Goal: Task Accomplishment & Management: Manage account settings

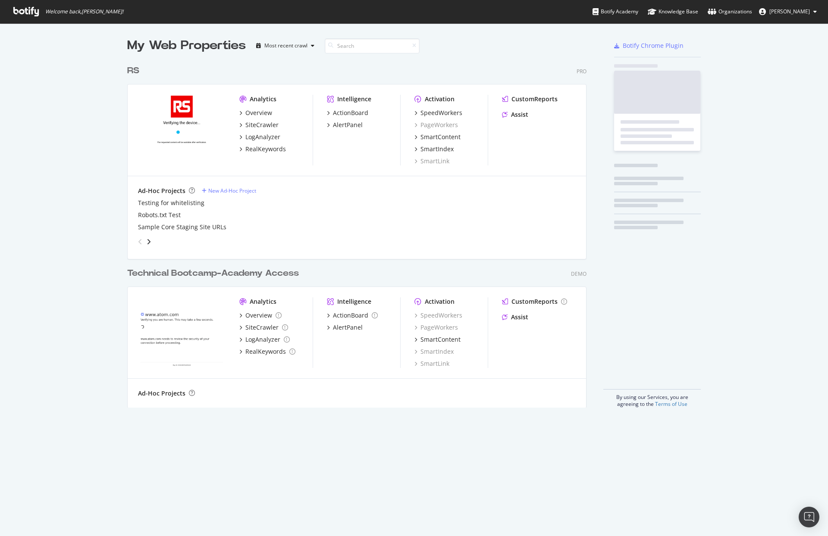
scroll to position [347, 460]
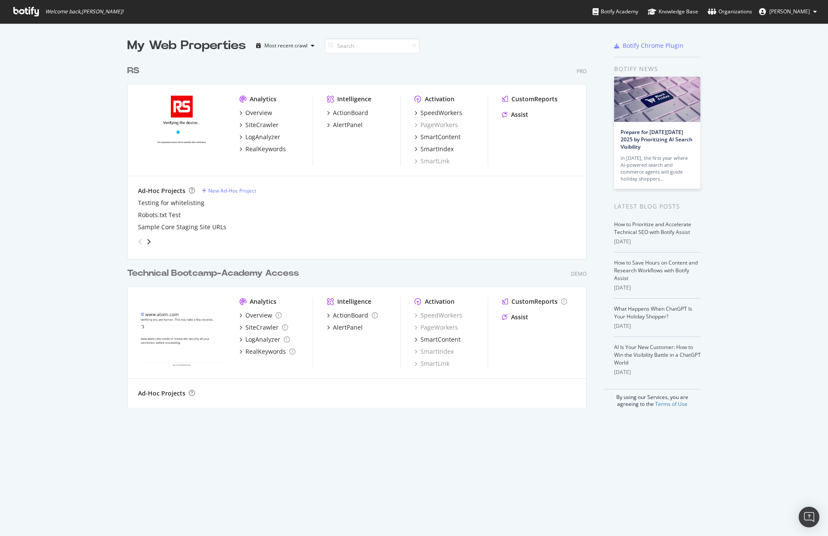
click at [131, 66] on div "RS" at bounding box center [133, 71] width 12 height 13
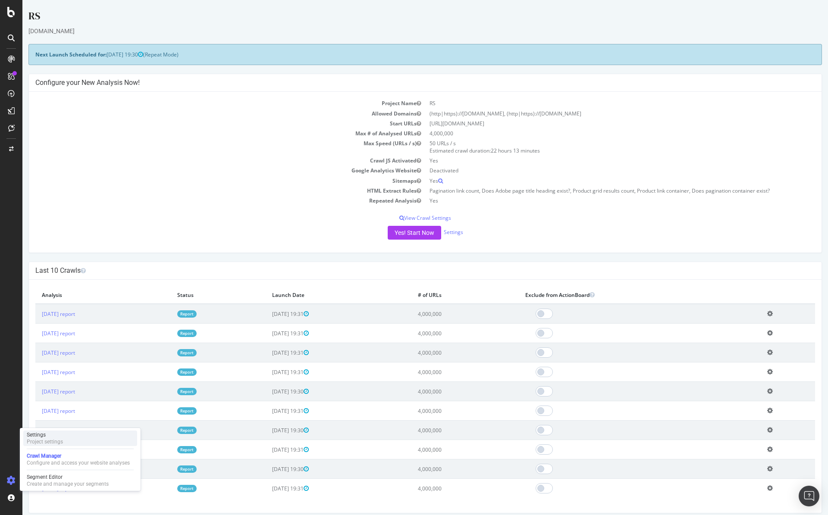
click at [73, 442] on div "Settings Project settings" at bounding box center [80, 439] width 114 height 16
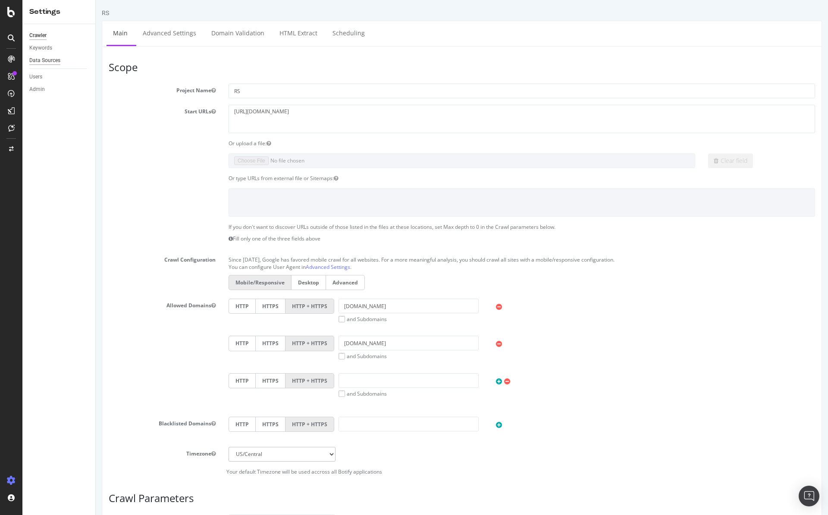
click at [48, 60] on div "Data Sources" at bounding box center [44, 60] width 31 height 9
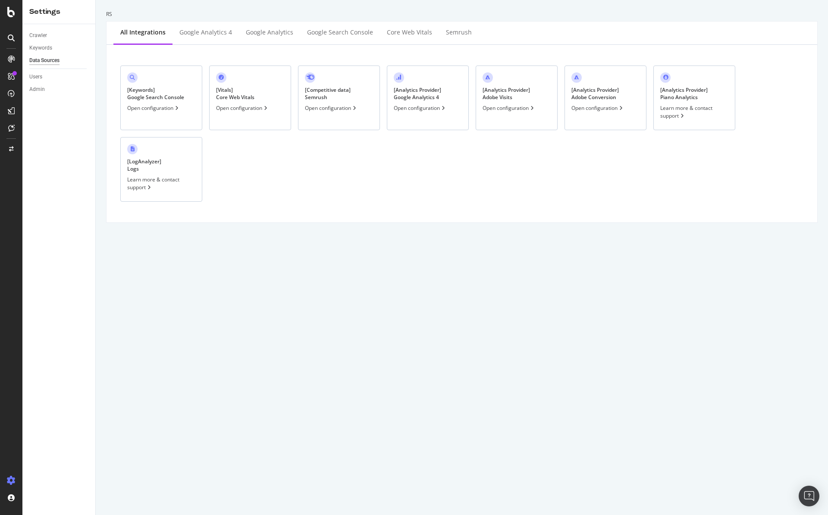
click at [443, 109] on icon at bounding box center [442, 108] width 3 height 5
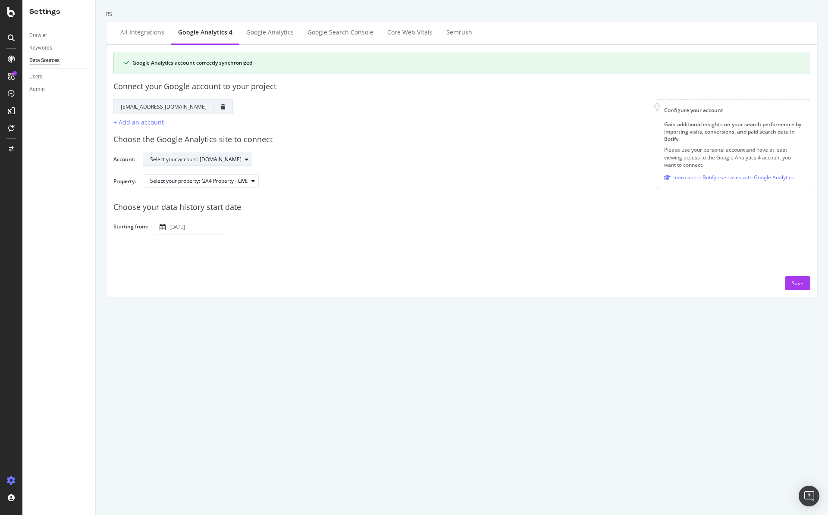
click at [233, 161] on div "Select your account: [DOMAIN_NAME]" at bounding box center [195, 159] width 91 height 5
click at [269, 141] on div "Choose the Google Analytics site to connect" at bounding box center [461, 139] width 697 height 11
click at [241, 185] on div "Select your property: GA4 Property - LIVE" at bounding box center [204, 181] width 108 height 12
click at [456, 126] on div "Google Account Action Reconnect Account [EMAIL_ADDRESS][DOMAIN_NAME] + Add an a…" at bounding box center [384, 113] width 529 height 28
click at [260, 34] on div "Google Analytics" at bounding box center [269, 32] width 47 height 9
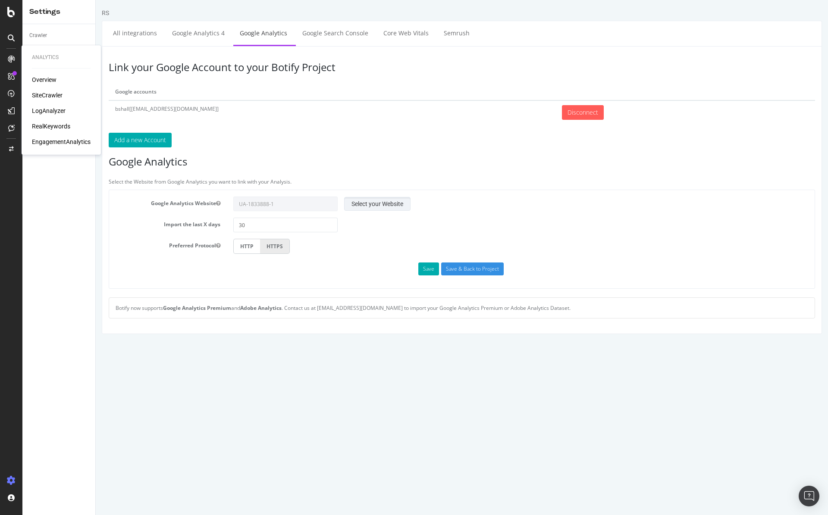
click at [378, 197] on button "Select your Website" at bounding box center [377, 204] width 66 height 14
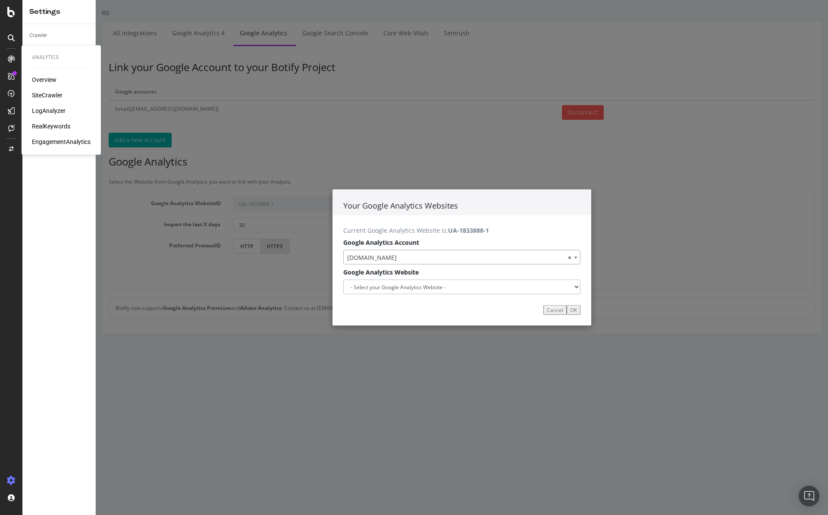
drag, startPoint x: 571, startPoint y: 288, endPoint x: 667, endPoint y: 233, distance: 110.4
click at [669, 234] on div "Your Google Analytics Websites Current Google Analytics Website is: UA-1833888-…" at bounding box center [462, 257] width 732 height 515
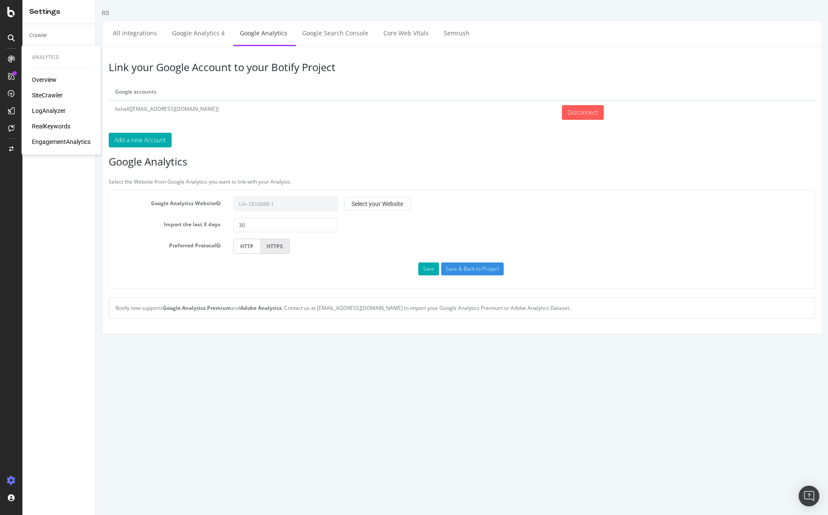
click at [57, 144] on div "EngagementAnalytics" at bounding box center [61, 142] width 59 height 9
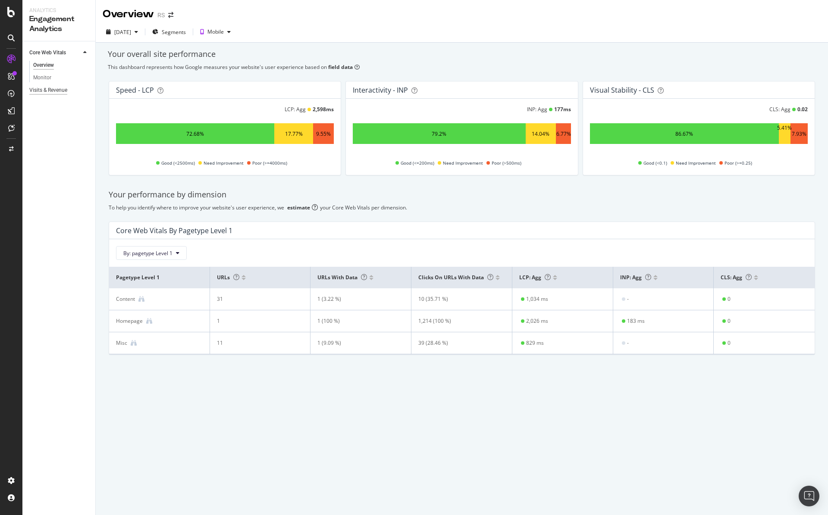
click at [58, 91] on div "Visits & Revenue" at bounding box center [48, 90] width 38 height 9
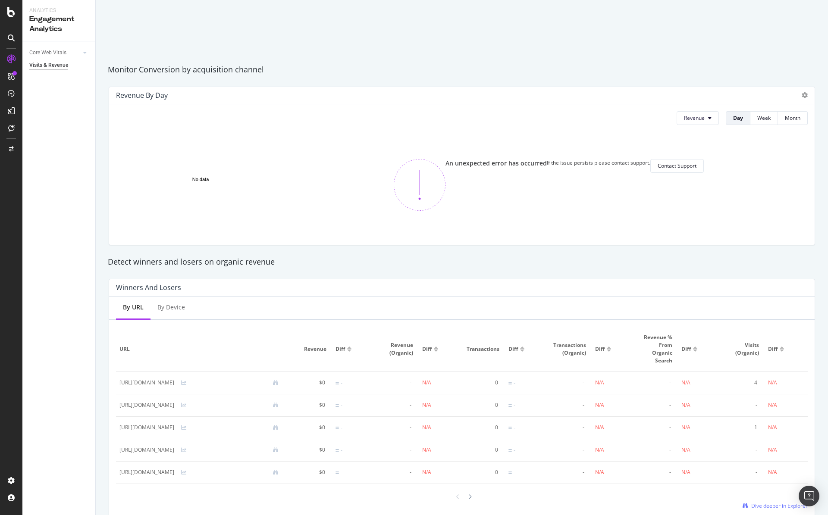
scroll to position [274, 0]
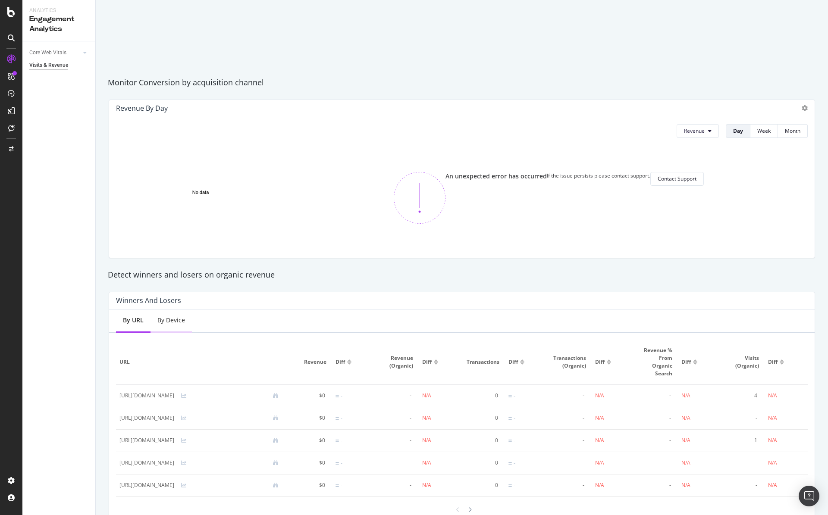
click at [181, 316] on div "By Device" at bounding box center [171, 320] width 28 height 9
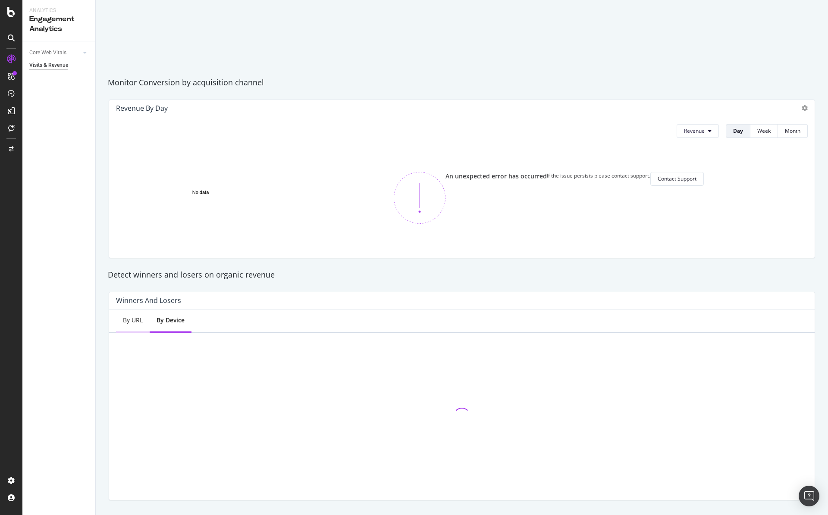
click at [131, 320] on div "By URL" at bounding box center [133, 320] width 20 height 9
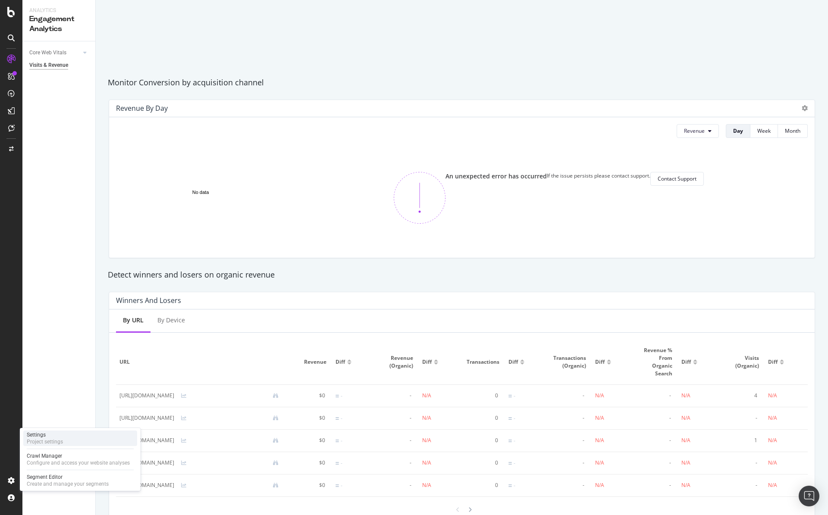
click at [35, 444] on div "Project settings" at bounding box center [45, 441] width 36 height 7
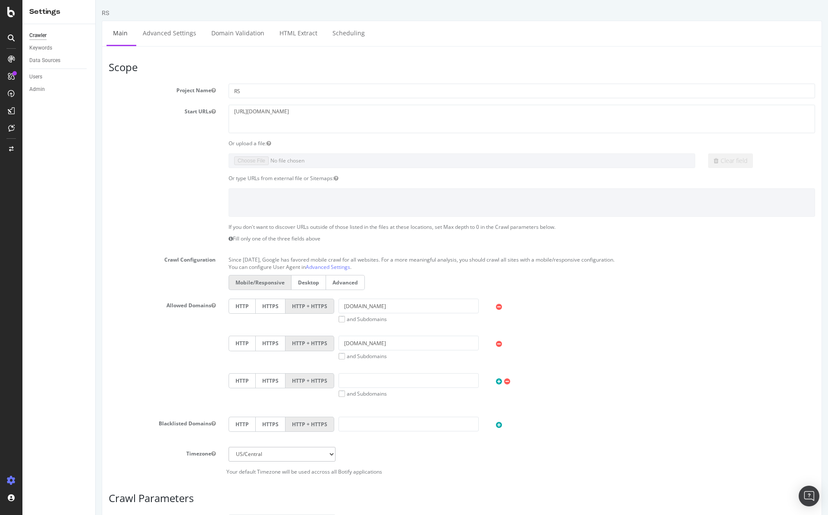
click at [50, 65] on div "Data Sources" at bounding box center [62, 60] width 66 height 13
click at [61, 59] on link "Data Sources" at bounding box center [59, 60] width 60 height 9
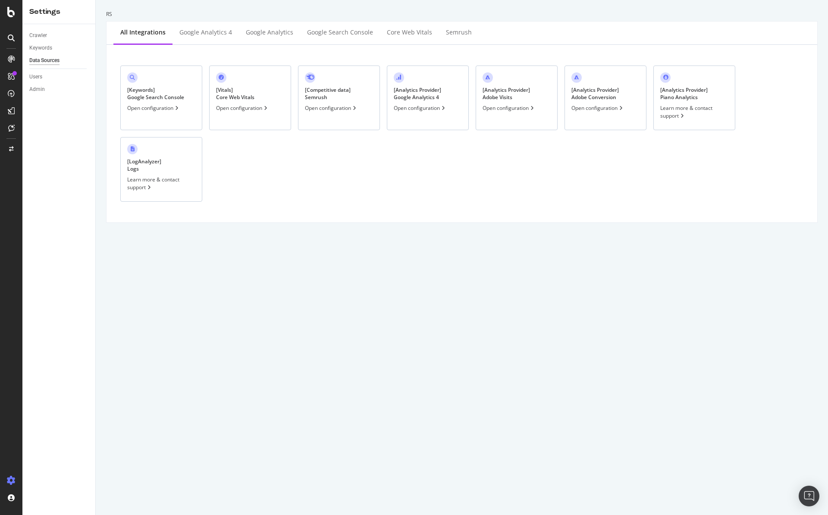
click at [450, 114] on div "[ Analytics Provider ] Google Analytics 4 Open configuration" at bounding box center [428, 98] width 82 height 65
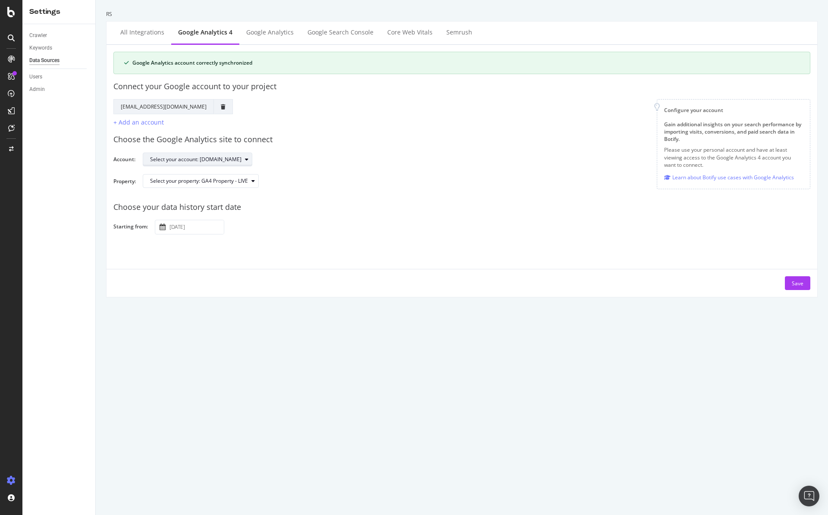
click at [247, 160] on div "button" at bounding box center [246, 159] width 10 height 5
click at [263, 141] on div "Choose the Google Analytics site to connect" at bounding box center [461, 139] width 697 height 11
click at [255, 188] on div "Select your property: GA4 Property - LIVE" at bounding box center [473, 184] width 660 height 21
click at [255, 184] on div "Select your property: GA4 Property - LIVE" at bounding box center [204, 181] width 108 height 12
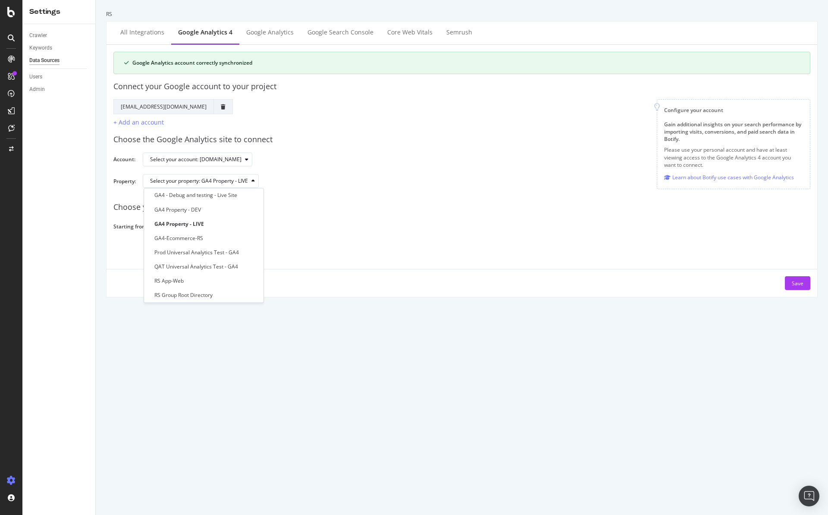
click at [303, 347] on div "RS All integrations Google Analytics 4 Google Analytics Google Search Console C…" at bounding box center [462, 257] width 732 height 515
